Goal: Task Accomplishment & Management: Use online tool/utility

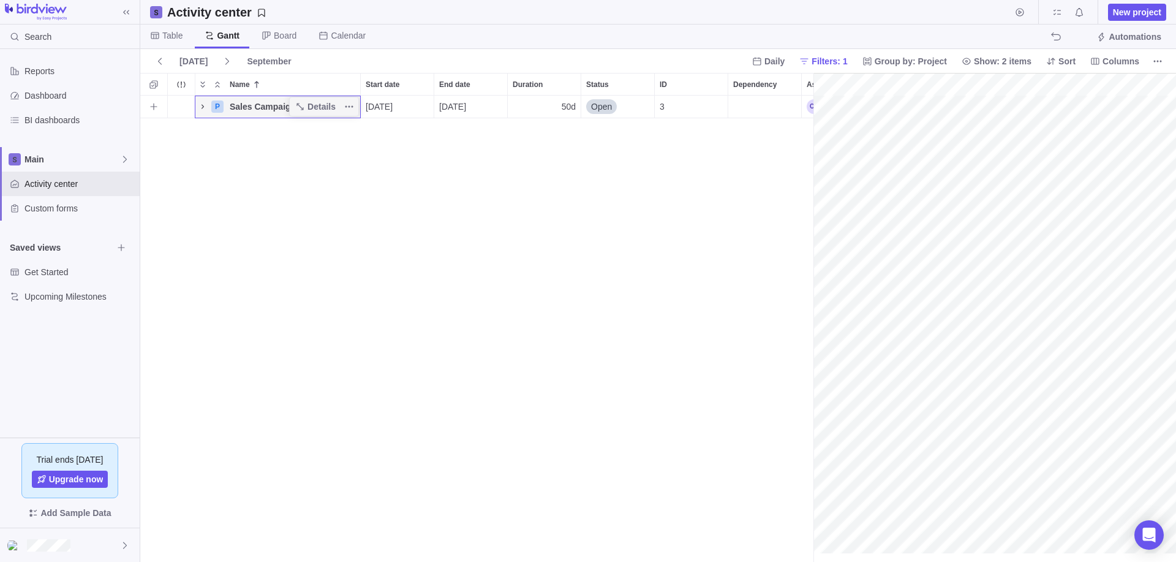
scroll to position [0, 102]
click at [199, 109] on icon "Name" at bounding box center [203, 107] width 10 height 10
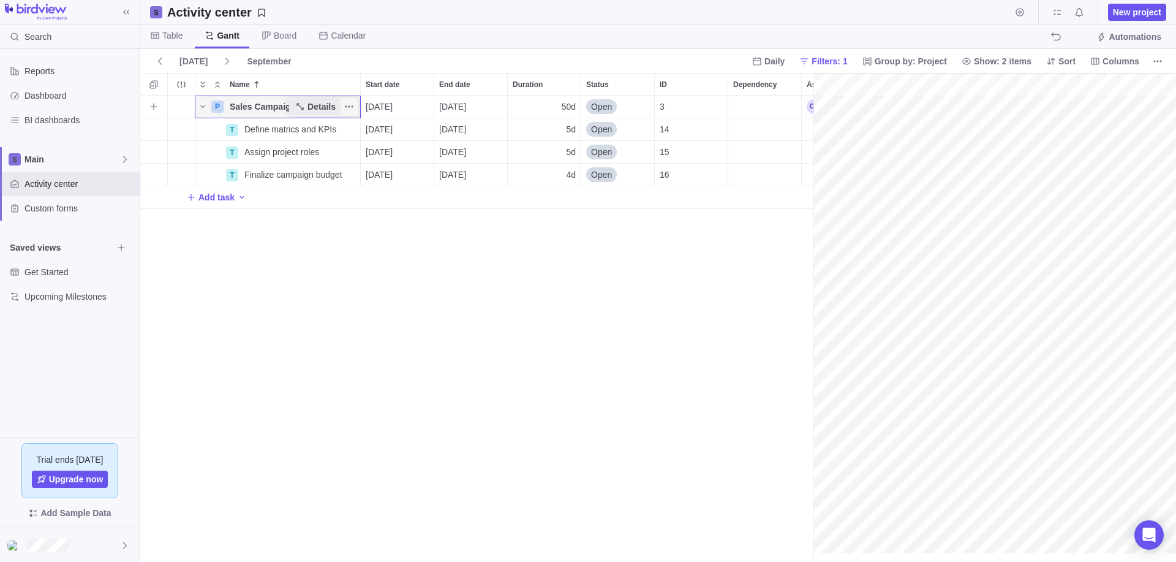
click at [307, 104] on span "Details" at bounding box center [315, 106] width 50 height 17
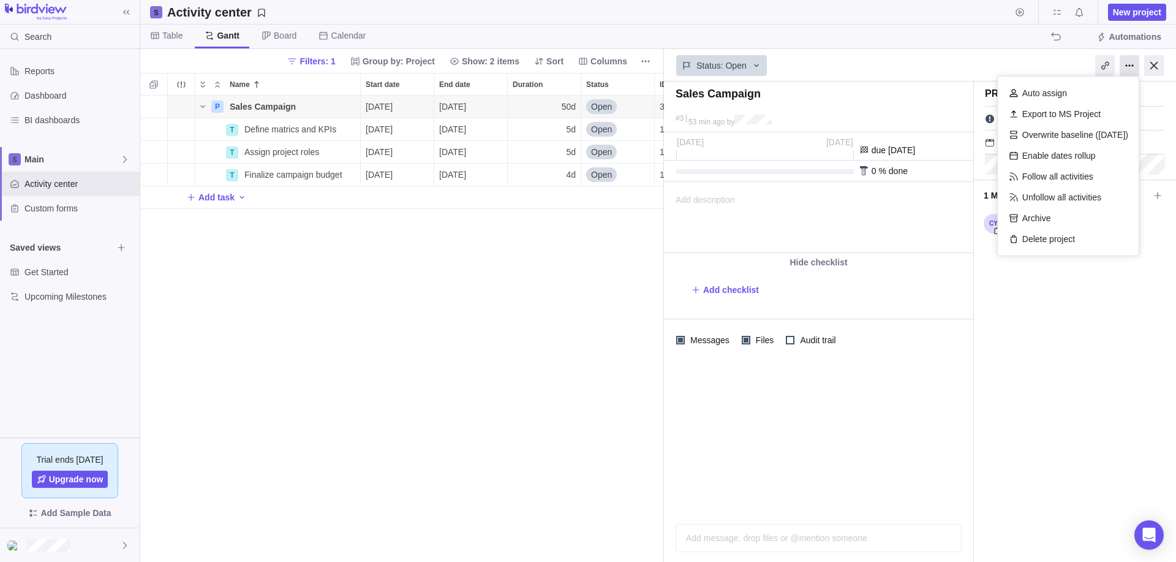
click at [1126, 62] on div at bounding box center [1130, 65] width 20 height 21
click at [1062, 156] on div "Enable dates rollup" at bounding box center [1068, 155] width 129 height 21
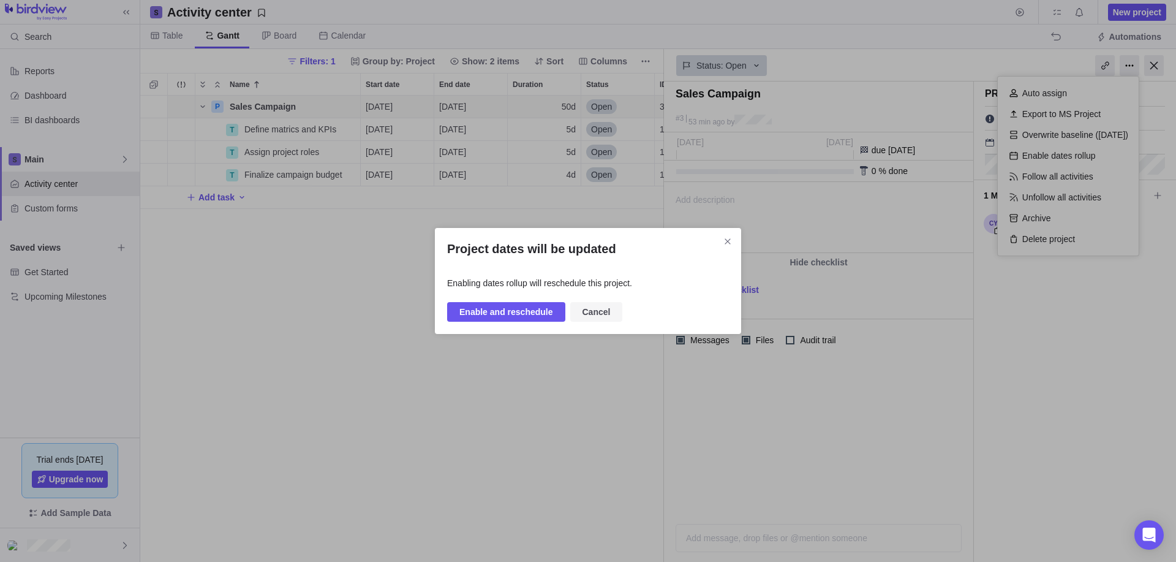
click at [587, 305] on span "Cancel" at bounding box center [597, 312] width 28 height 15
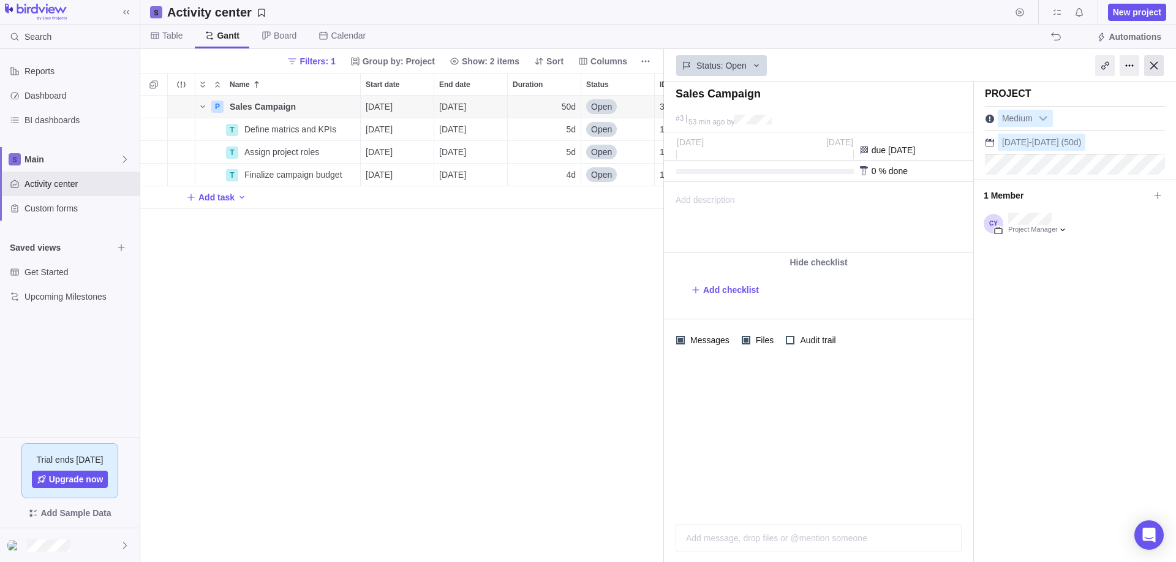
click at [1150, 66] on div at bounding box center [1155, 65] width 20 height 21
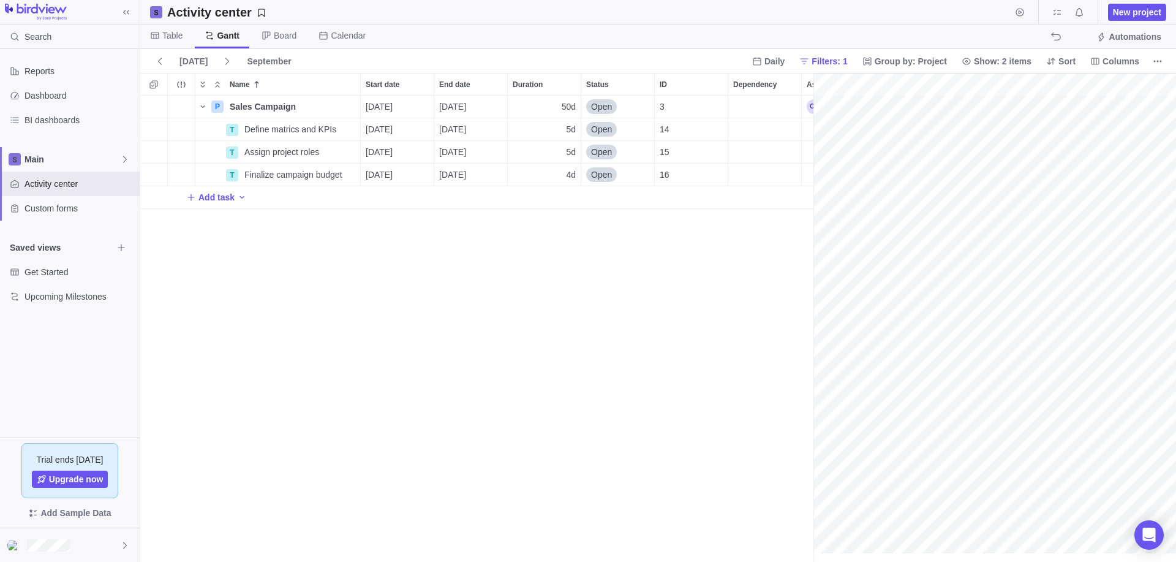
scroll to position [0, 102]
click at [275, 39] on span "Board" at bounding box center [285, 35] width 23 height 12
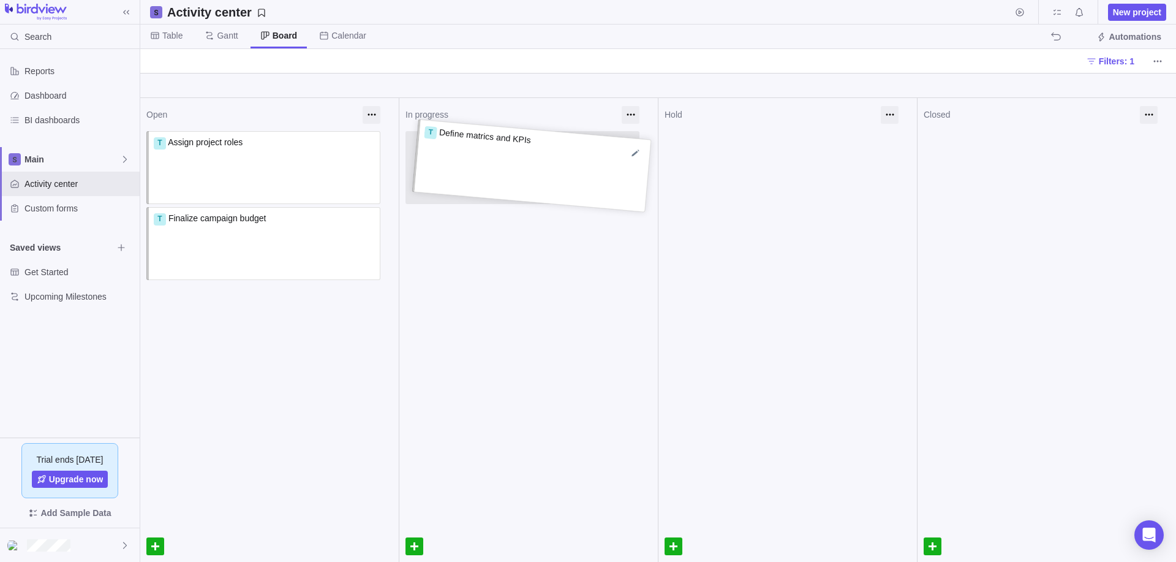
drag, startPoint x: 195, startPoint y: 164, endPoint x: 464, endPoint y: 162, distance: 269.0
click at [399, 162] on div "T Define matrics and KPIs Assign to T Assign project roles Assign to T Finalize…" at bounding box center [269, 207] width 259 height 152
click at [464, 162] on div "T Define matrics and KPIs" at bounding box center [524, 154] width 222 height 37
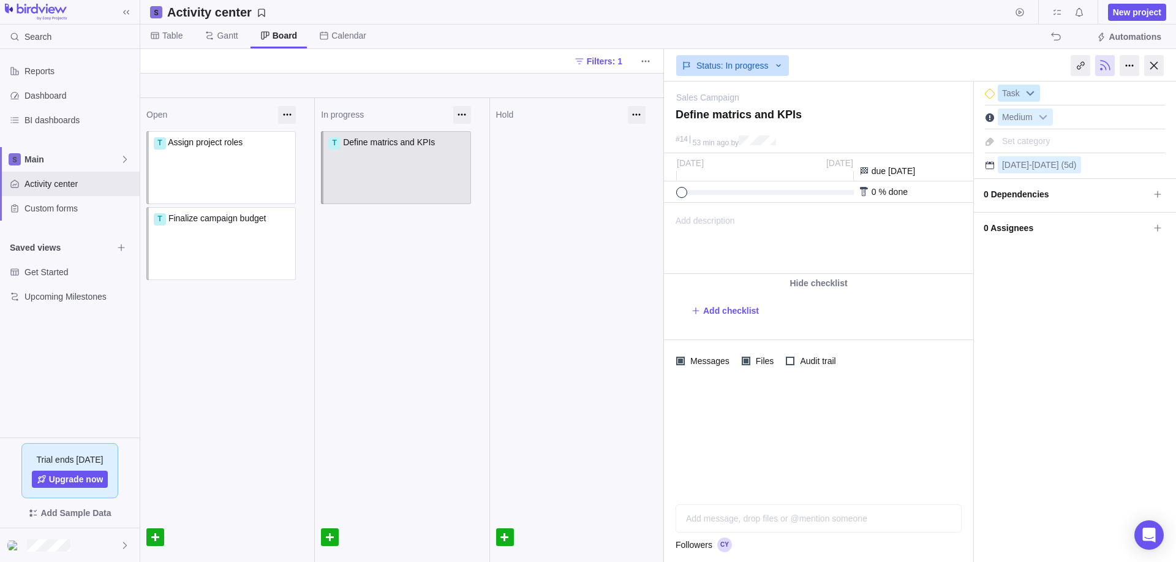
click at [1027, 91] on b at bounding box center [1030, 93] width 18 height 16
drag, startPoint x: 1155, startPoint y: 68, endPoint x: 718, endPoint y: 107, distance: 439.2
click at [1150, 69] on div at bounding box center [1155, 65] width 20 height 21
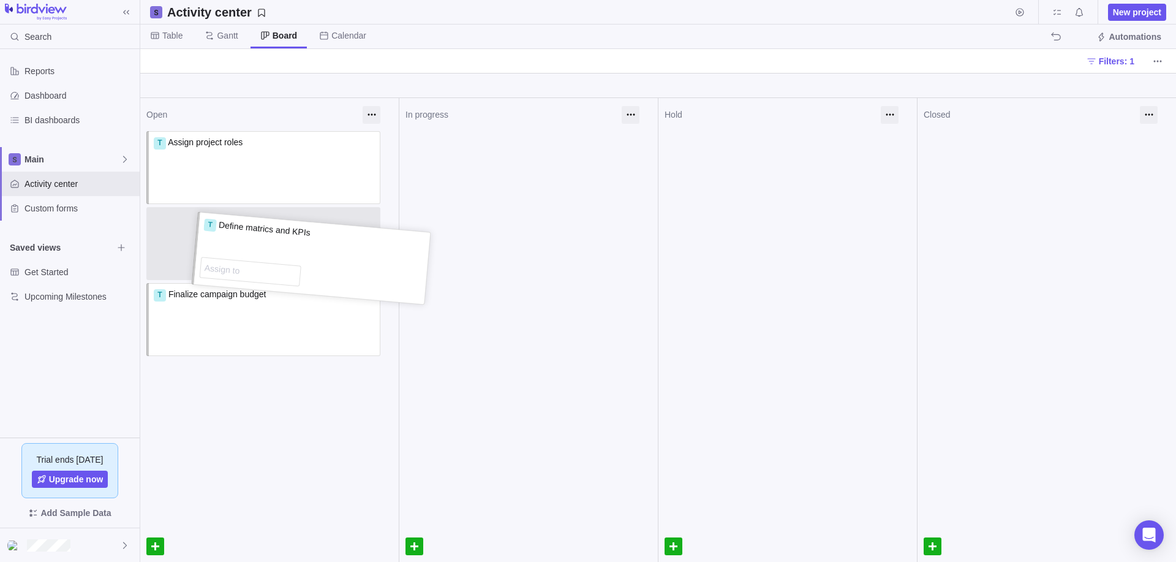
drag, startPoint x: 498, startPoint y: 167, endPoint x: 221, endPoint y: 304, distance: 309.1
click at [400, 131] on div "T Define matrics and KPIs Assign to T Define matrics and KPIs Assign to" at bounding box center [529, 131] width 259 height 0
click at [161, 33] on span "Table" at bounding box center [166, 37] width 52 height 24
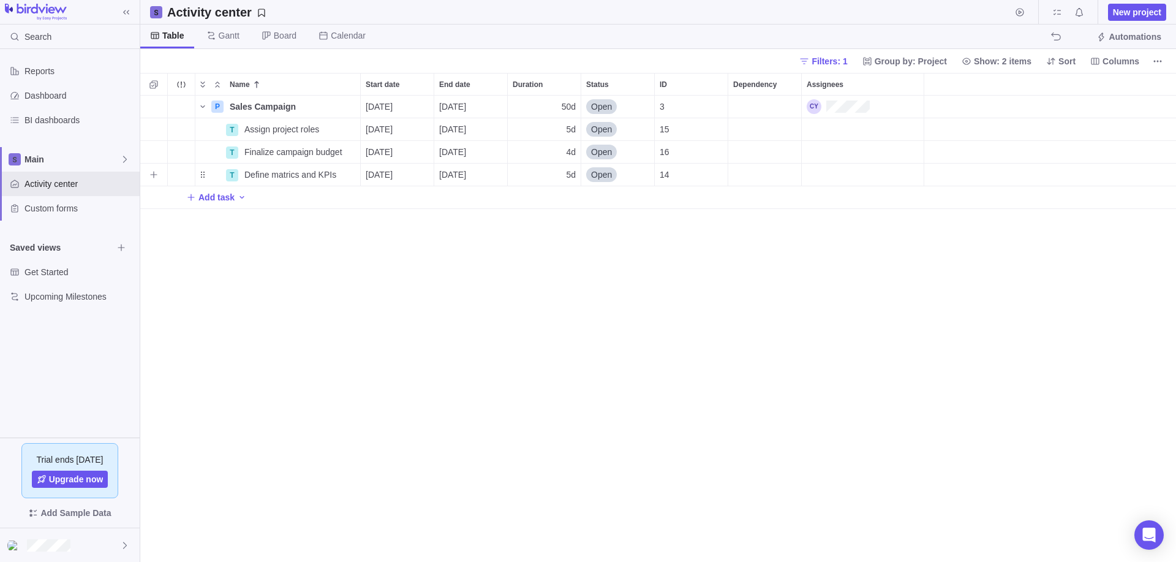
scroll to position [457, 1027]
click at [338, 36] on span "Calendar" at bounding box center [348, 35] width 35 height 12
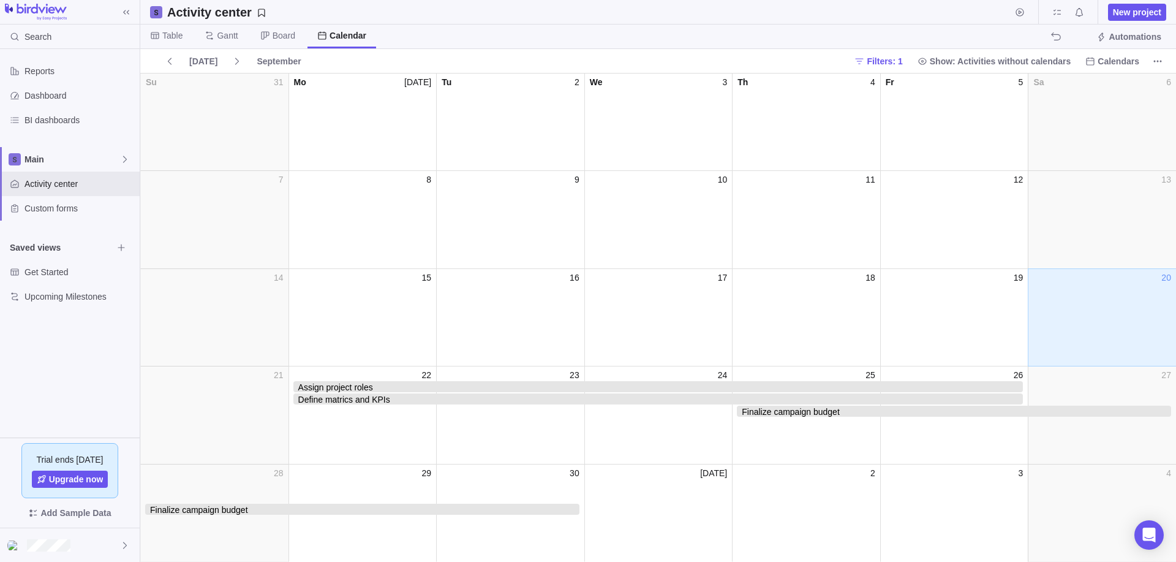
drag, startPoint x: 218, startPoint y: 48, endPoint x: 241, endPoint y: 51, distance: 24.1
click at [220, 48] on div "Table [PERSON_NAME] Board Calendar Automations" at bounding box center [658, 37] width 1036 height 25
